Goal: Use online tool/utility: Use online tool/utility

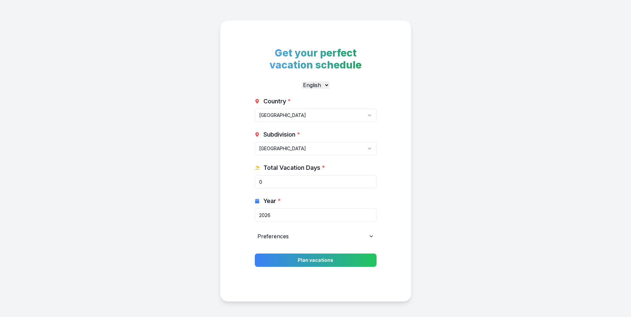
select select "CA"
click at [302, 182] on input "0" at bounding box center [316, 181] width 122 height 13
click at [370, 234] on icon at bounding box center [371, 236] width 5 height 5
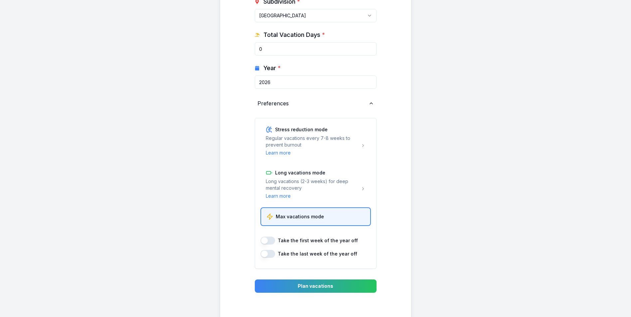
scroll to position [100, 0]
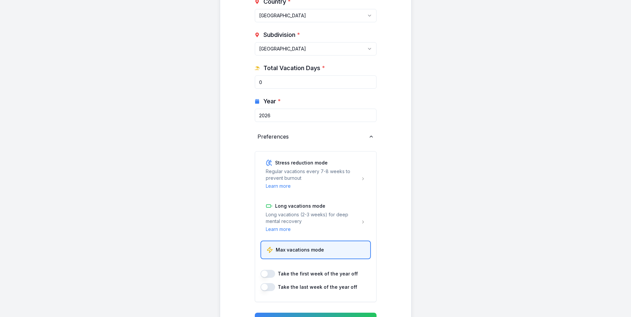
click at [303, 84] on input "0" at bounding box center [316, 82] width 122 height 13
type input "15"
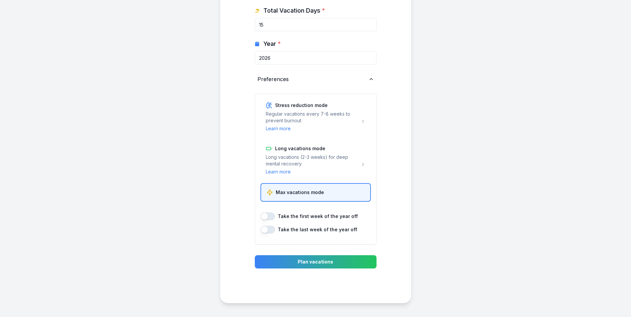
scroll to position [166, 0]
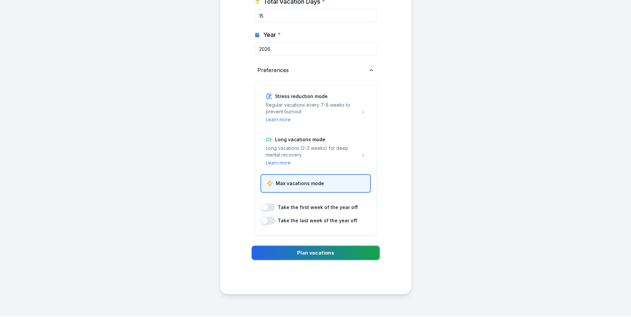
click at [357, 253] on button "Plan vacations" at bounding box center [316, 253] width 128 height 14
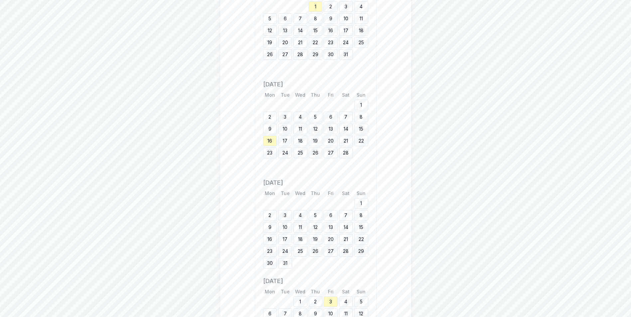
scroll to position [847, 0]
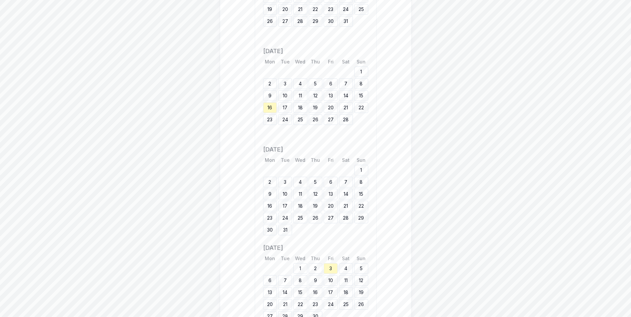
click at [283, 113] on div "17" at bounding box center [285, 107] width 14 height 11
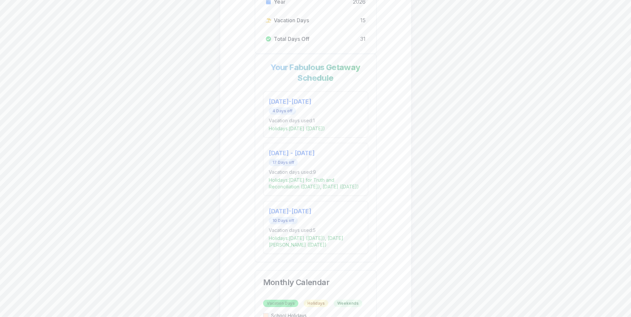
scroll to position [481, 0]
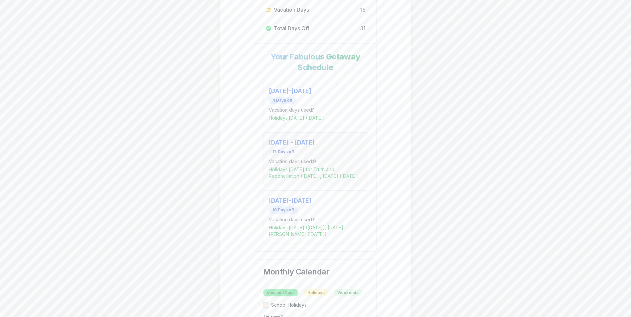
click at [287, 156] on div "17 Days off" at bounding box center [283, 151] width 29 height 7
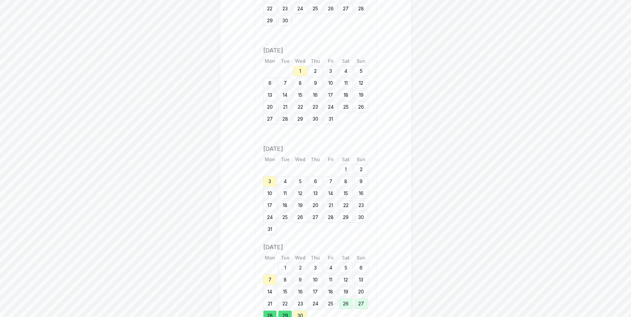
scroll to position [1599, 0]
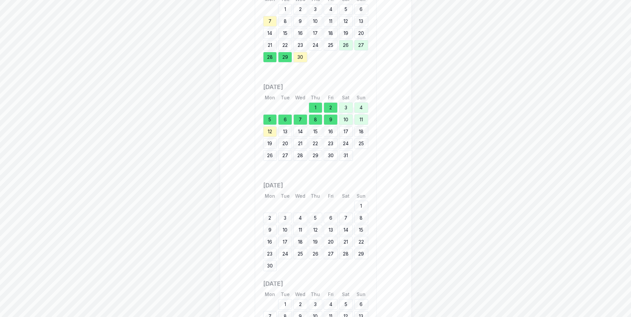
click at [312, 113] on div "1" at bounding box center [316, 107] width 14 height 11
click at [332, 113] on div "2" at bounding box center [331, 107] width 14 height 11
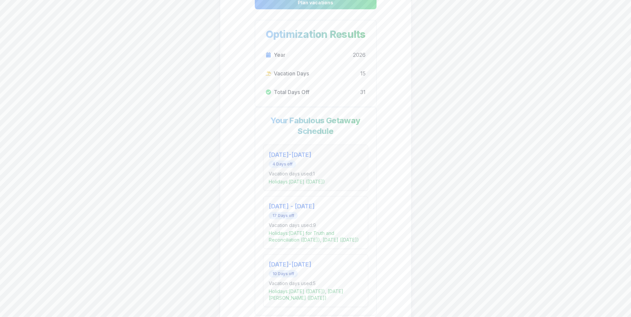
scroll to position [218, 0]
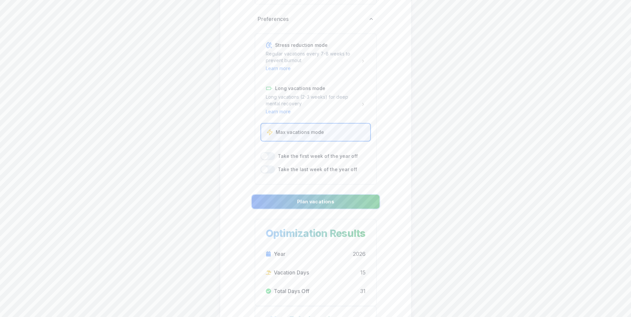
click at [347, 202] on button "Plan vacations" at bounding box center [316, 202] width 128 height 14
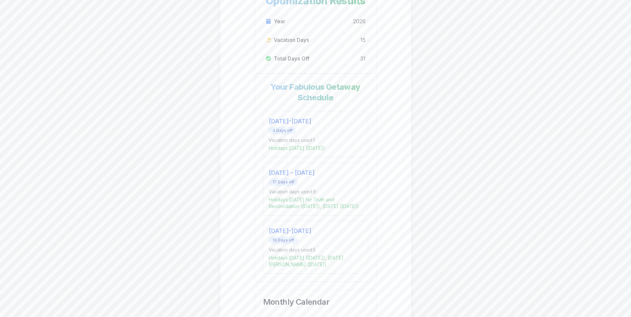
scroll to position [484, 0]
